Goal: Complete application form

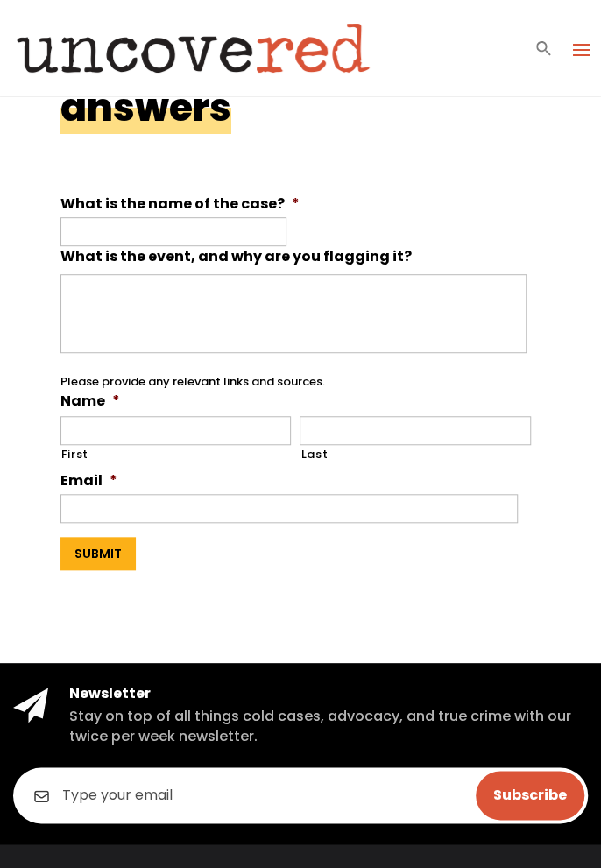
scroll to position [158, 0]
click at [275, 436] on input "First" at bounding box center [175, 430] width 231 height 29
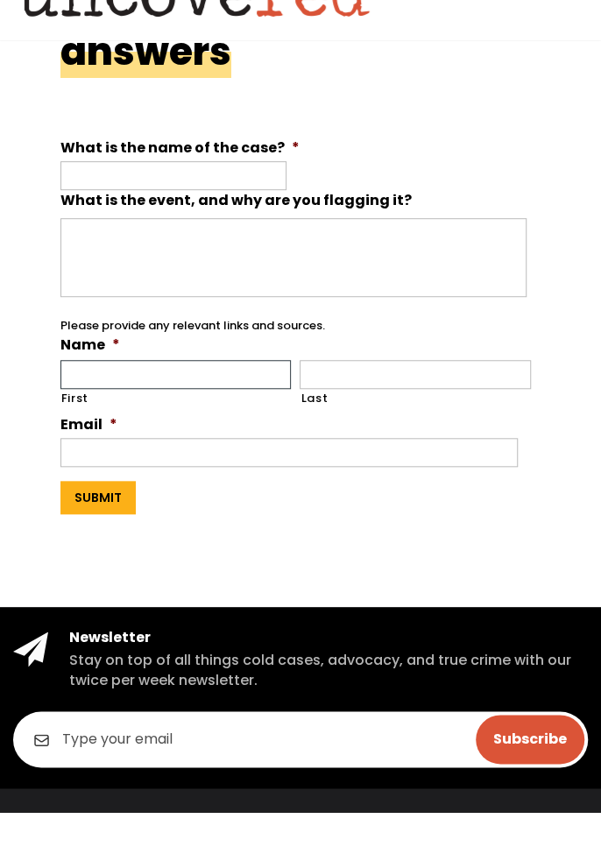
type input "[PERSON_NAME]"
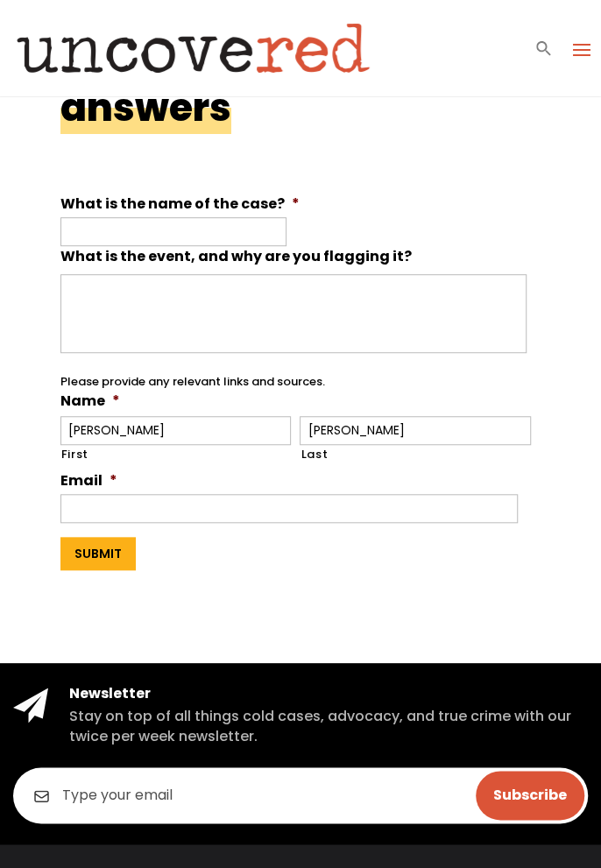
click at [278, 513] on input "Email *" at bounding box center [289, 508] width 458 height 29
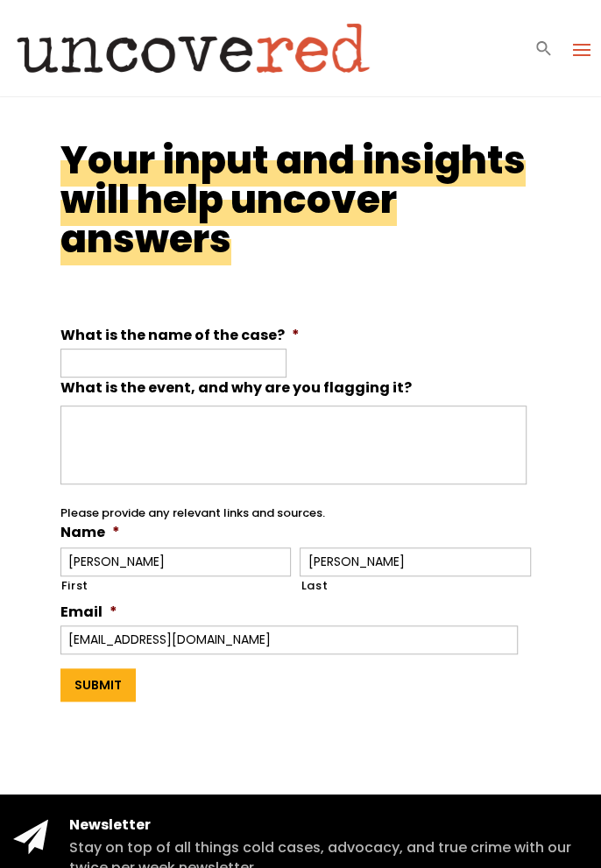
scroll to position [0, 0]
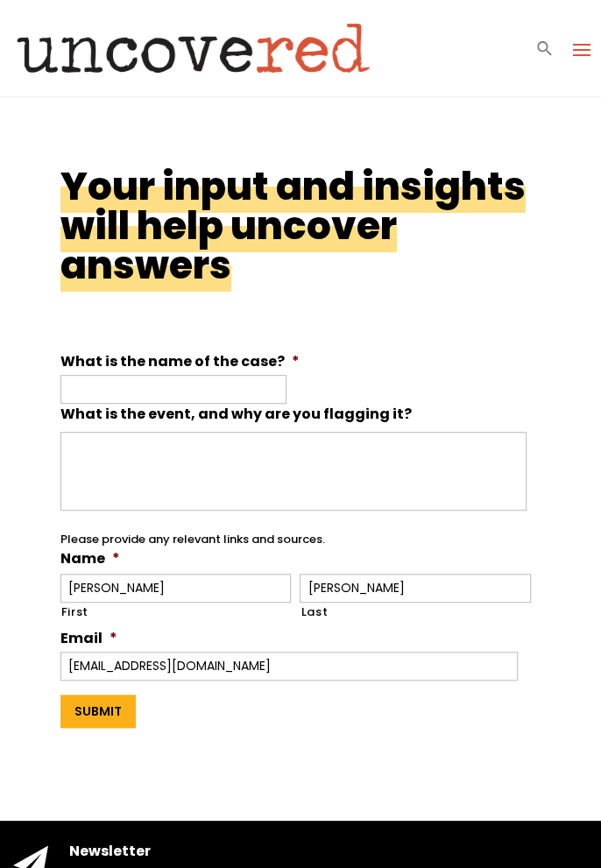
type input "[EMAIL_ADDRESS][DOMAIN_NAME]"
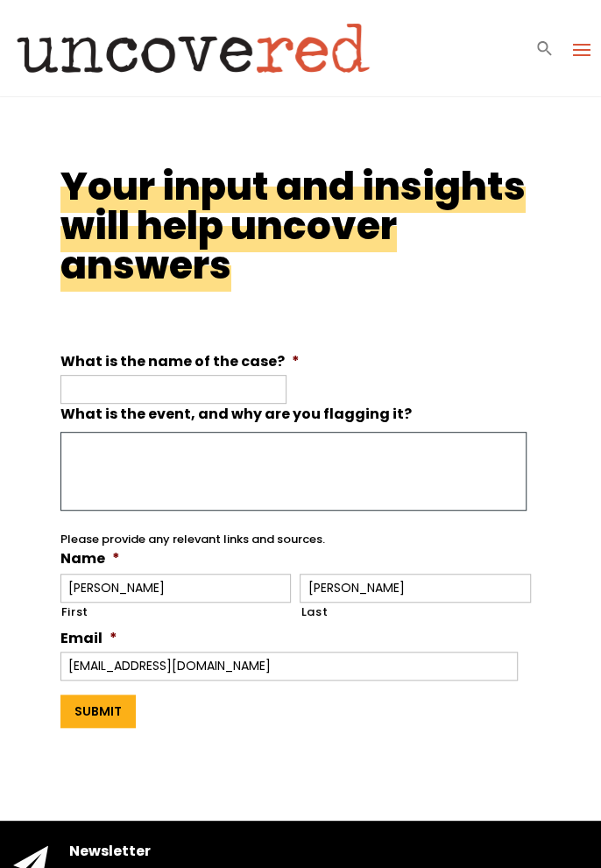
click at [401, 454] on textarea "What is the event, and why are you flagging it?" at bounding box center [293, 471] width 467 height 79
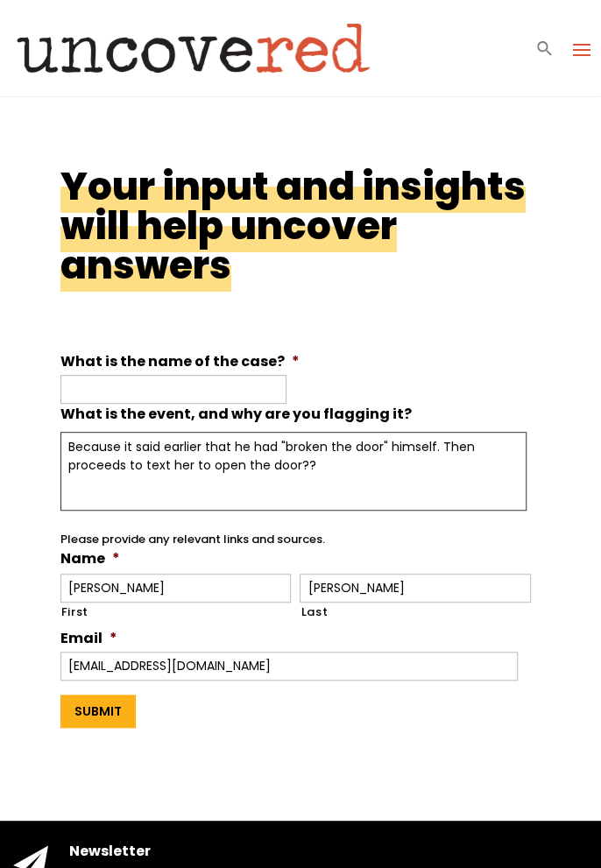
type textarea "Because it said earlier that he had "broken the door" himself. Then proceeds to…"
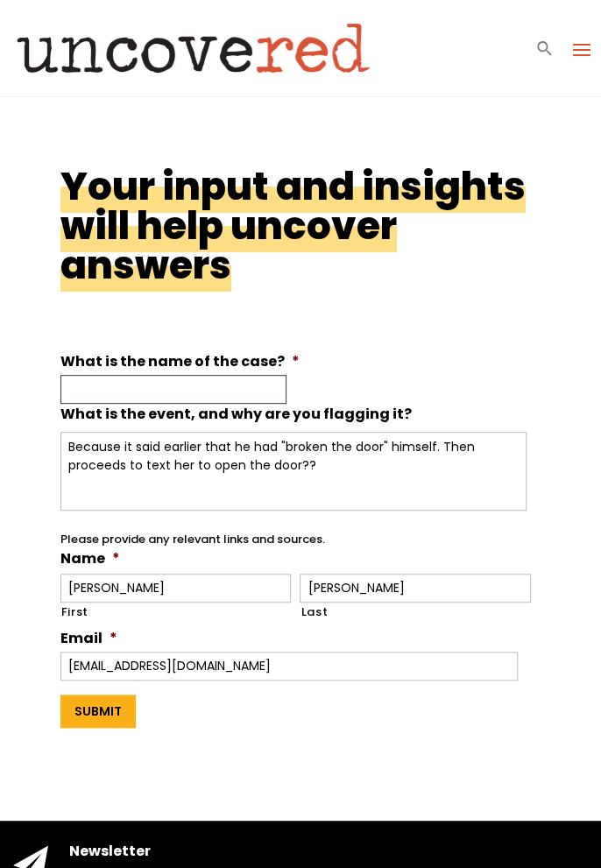
click at [264, 397] on input "What is the name of the case? *" at bounding box center [173, 389] width 226 height 29
